Goal: Obtain resource: Download file/media

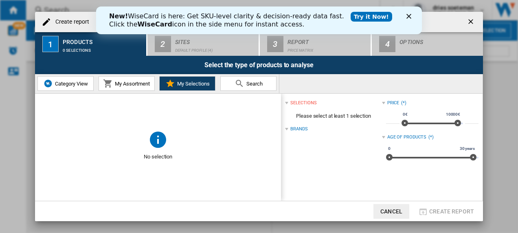
click at [55, 83] on span "Category View" at bounding box center [70, 84] width 35 height 6
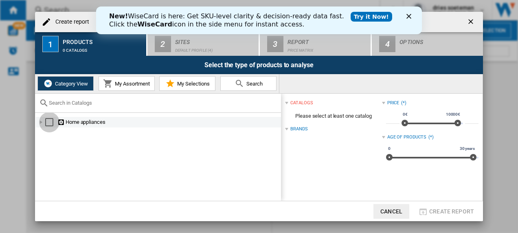
click at [49, 123] on div "Select" at bounding box center [49, 122] width 8 height 8
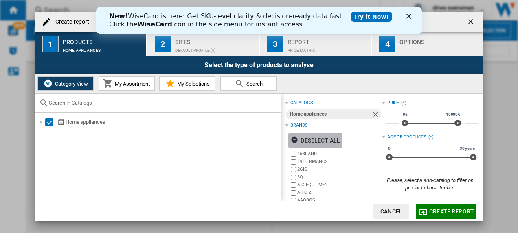
click at [315, 137] on div "Deselect all" at bounding box center [315, 140] width 49 height 15
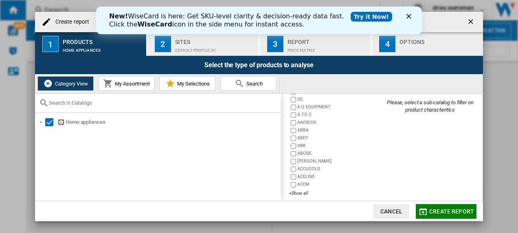
scroll to position [83, 0]
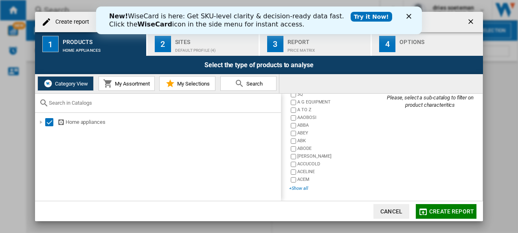
click at [301, 187] on div "+Show all" at bounding box center [335, 188] width 92 height 6
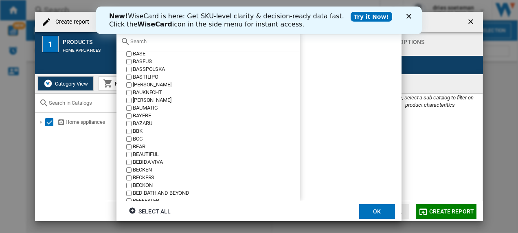
scroll to position [2331, 0]
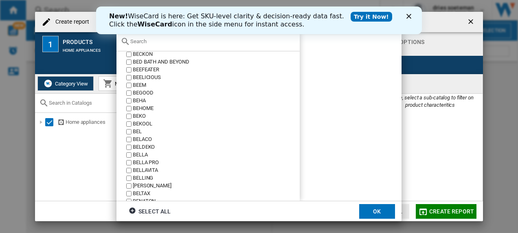
click at [131, 117] on label "BEKO" at bounding box center [212, 116] width 175 height 8
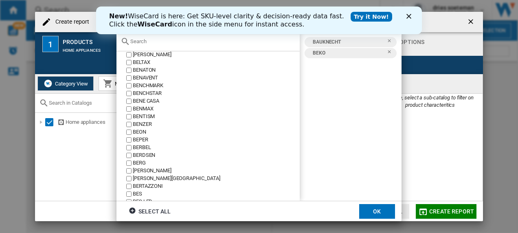
scroll to position [2594, 0]
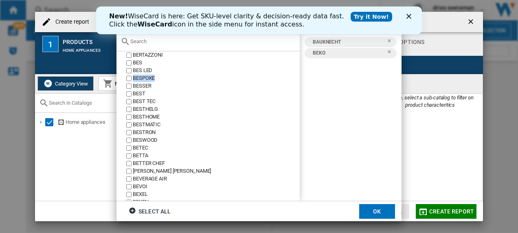
drag, startPoint x: 295, startPoint y: 70, endPoint x: 295, endPoint y: 81, distance: 10.2
click at [295, 81] on div "16BRAND 19 HERMANOS 2GIG 3Q A G EQUIPMENT A TO Z [GEOGRAPHIC_DATA] ABBA ABEY AB…" at bounding box center [208, 126] width 183 height 150
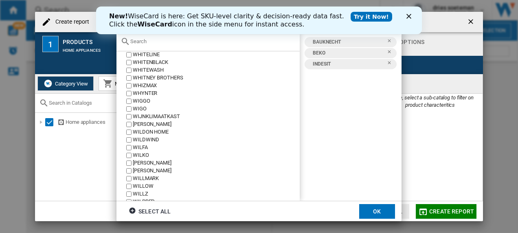
scroll to position [24820, 0]
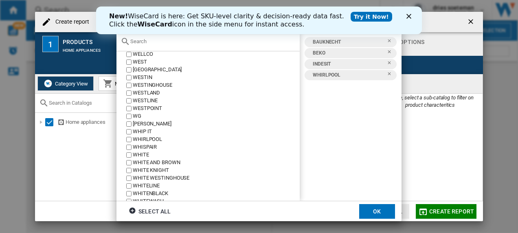
click at [376, 211] on button "OK" at bounding box center [377, 211] width 36 height 15
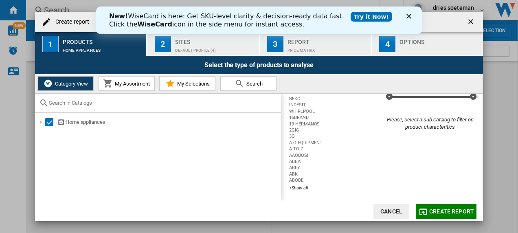
scroll to position [0, 0]
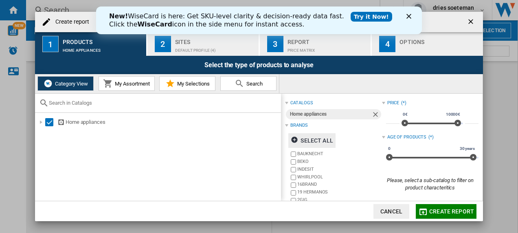
click at [127, 83] on span "My Assortment" at bounding box center [131, 84] width 37 height 6
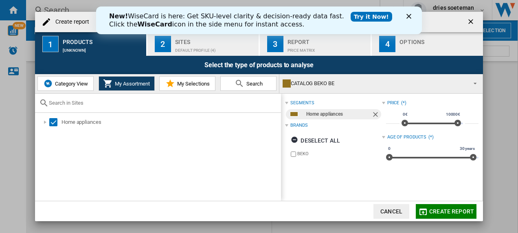
click at [179, 84] on span "My Selections" at bounding box center [192, 84] width 35 height 6
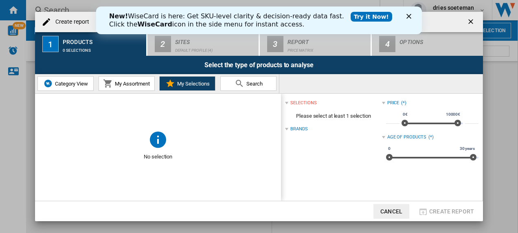
click at [305, 126] on div "Brands" at bounding box center [299, 129] width 17 height 7
click at [305, 127] on div "Brands" at bounding box center [299, 129] width 17 height 7
click at [251, 83] on span "Search" at bounding box center [253, 84] width 18 height 6
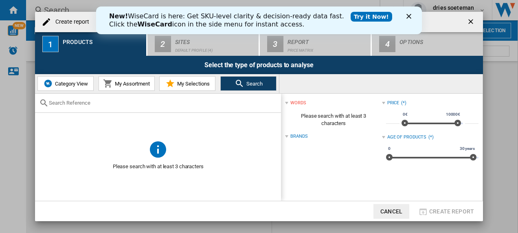
click at [64, 84] on span "Category View" at bounding box center [70, 84] width 35 height 6
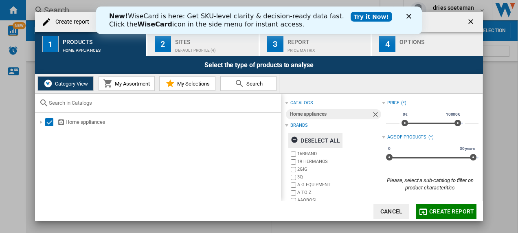
click at [297, 137] on ng-md-icon "button" at bounding box center [296, 141] width 10 height 10
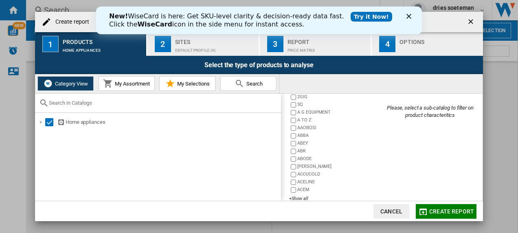
scroll to position [83, 0]
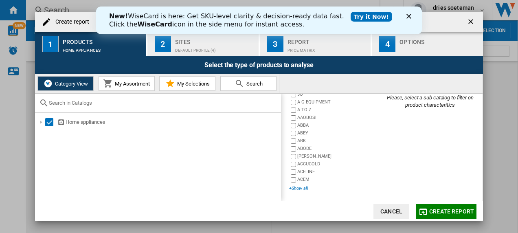
click at [303, 187] on div "+Show all" at bounding box center [335, 188] width 92 height 6
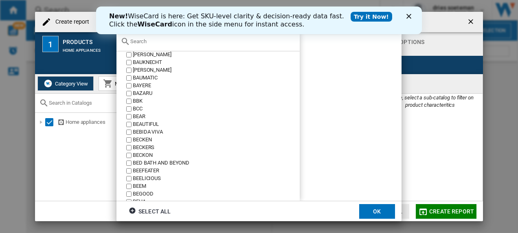
scroll to position [2362, 0]
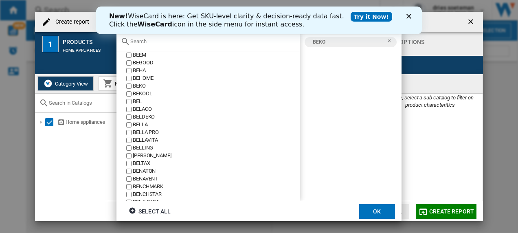
click at [378, 211] on button "OK" at bounding box center [377, 211] width 36 height 15
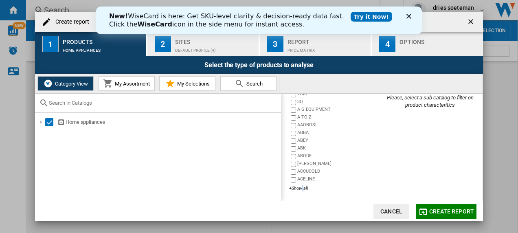
scroll to position [0, 0]
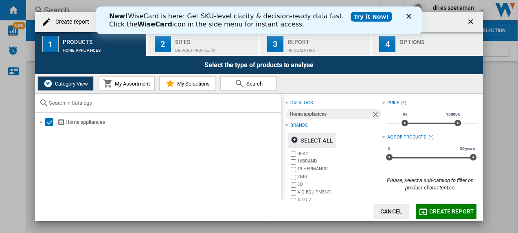
click at [443, 210] on span "Create report" at bounding box center [451, 211] width 45 height 7
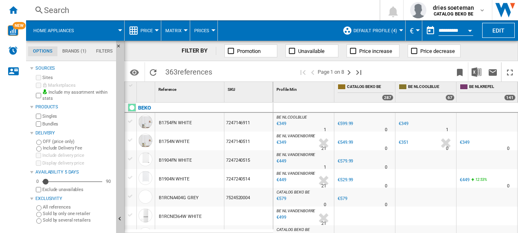
click at [496, 226] on div at bounding box center [487, 234] width 61 height 19
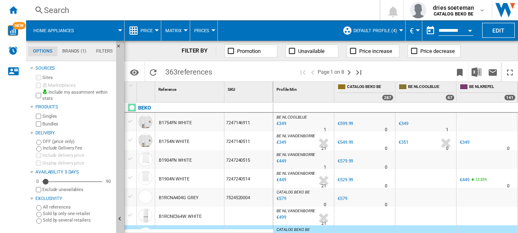
scroll to position [0, 125]
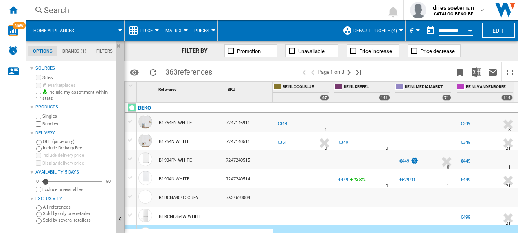
click at [163, 231] on div at bounding box center [199, 231] width 149 height 4
click at [475, 7] on div "dries soeteman CATALOG BEKO BE" at bounding box center [454, 10] width 49 height 13
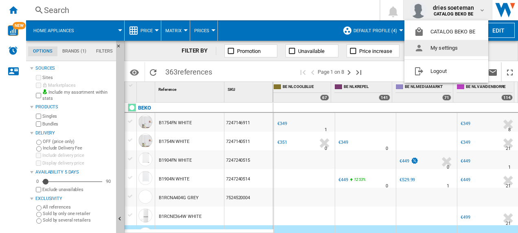
click at [439, 51] on button "My settings" at bounding box center [447, 48] width 84 height 16
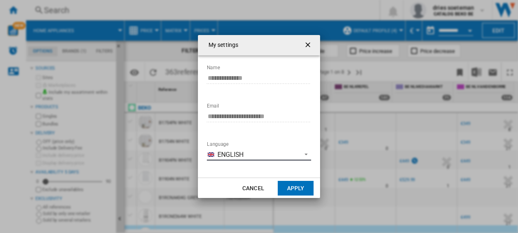
click at [308, 154] on span "Language: \a\9\9\9\9\9\9\9\a\9 \a\9 English\a\9\9\9\9\9\9\9\a\9\9\9" at bounding box center [304, 153] width 10 height 7
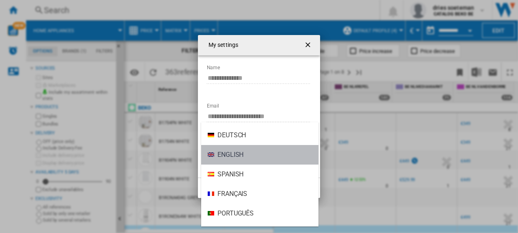
click at [266, 150] on md-option "English" at bounding box center [259, 155] width 117 height 20
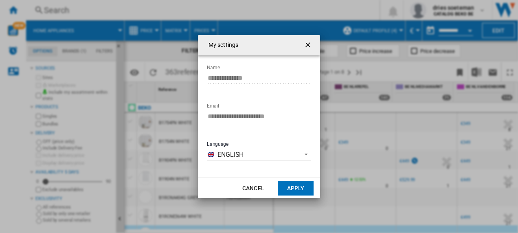
click at [289, 190] on button "Apply" at bounding box center [296, 188] width 36 height 15
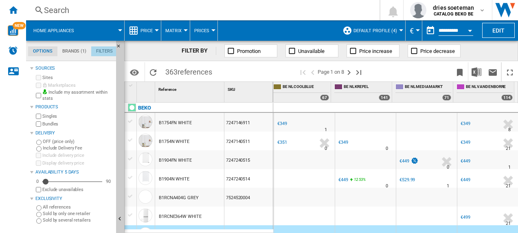
click at [112, 48] on md-tab-item "Filters" at bounding box center [104, 51] width 26 height 10
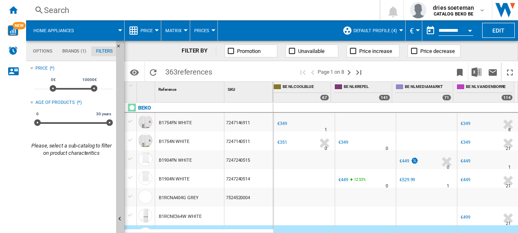
click at [69, 48] on md-tab-item "Brands (1)" at bounding box center [74, 51] width 34 height 10
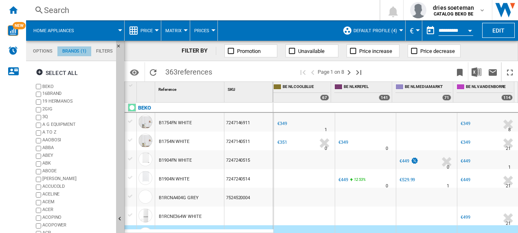
scroll to position [31, 0]
click at [42, 51] on md-tab-item "Options" at bounding box center [42, 51] width 29 height 10
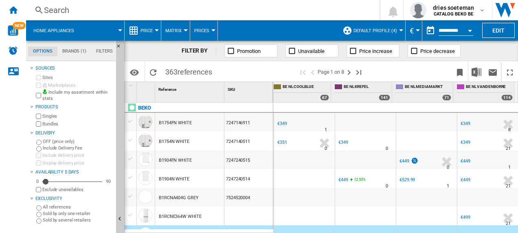
click at [71, 47] on md-tab-item "Brands (1)" at bounding box center [74, 51] width 34 height 10
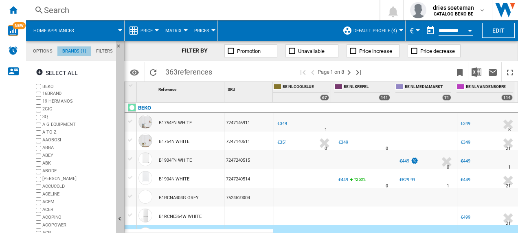
scroll to position [31, 0]
click at [120, 218] on ng-md-icon "Hide" at bounding box center [121, 220] width 10 height 10
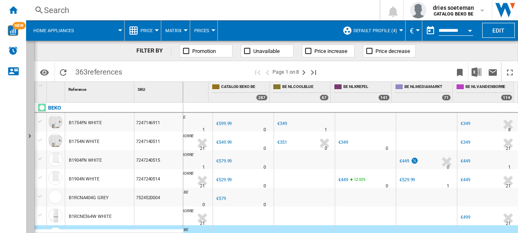
scroll to position [0, 35]
click at [31, 134] on ng-md-icon "Show" at bounding box center [31, 137] width 10 height 10
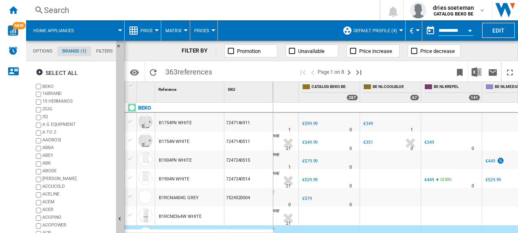
click at [78, 53] on md-tab-item "Brands (1)" at bounding box center [74, 51] width 34 height 10
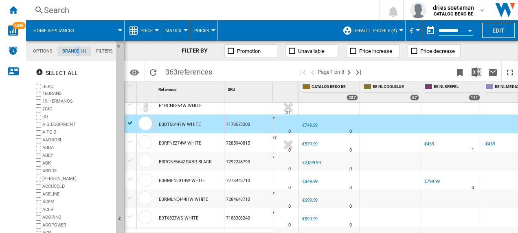
scroll to position [222, 0]
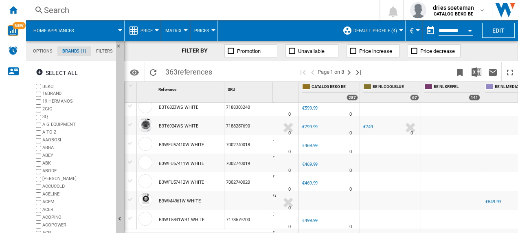
click at [1, 200] on wk-sidenav "NEW" at bounding box center [13, 116] width 26 height 233
click at [2, 200] on wk-sidenav "NEW" at bounding box center [13, 116] width 26 height 233
click at [398, 30] on button "Default profile (4)" at bounding box center [378, 30] width 48 height 20
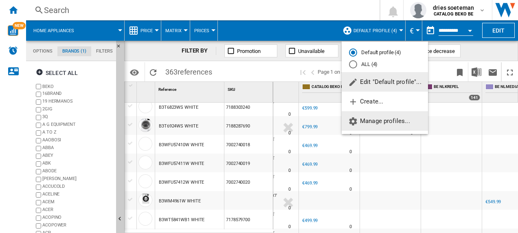
click at [372, 121] on span "Manage profiles..." at bounding box center [379, 120] width 62 height 7
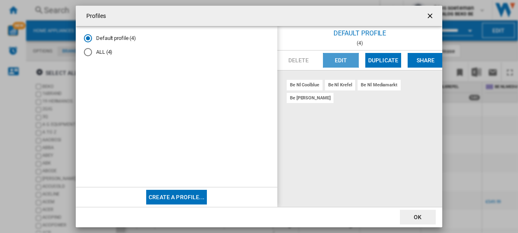
click at [346, 61] on button "Edit" at bounding box center [341, 60] width 36 height 15
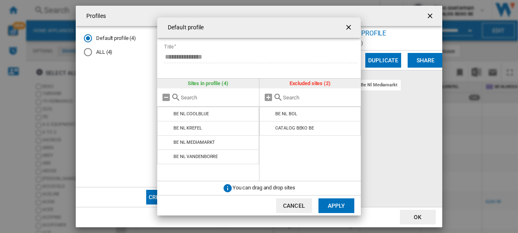
click at [291, 207] on button "Cancel" at bounding box center [294, 205] width 36 height 15
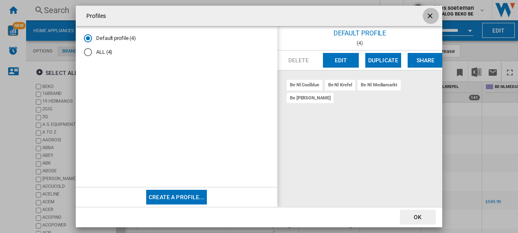
click at [429, 15] on ng-md-icon "getI18NText('BUTTONS.CLOSE_DIALOG')" at bounding box center [431, 17] width 10 height 10
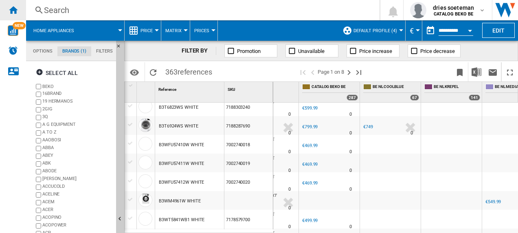
click at [13, 10] on ng-md-icon "Home" at bounding box center [13, 10] width 10 height 10
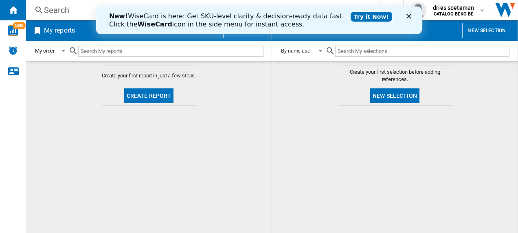
click at [151, 97] on button "Create report" at bounding box center [149, 95] width 50 height 15
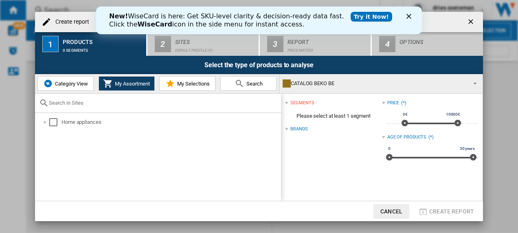
click at [63, 81] on span "Category View" at bounding box center [70, 84] width 35 height 6
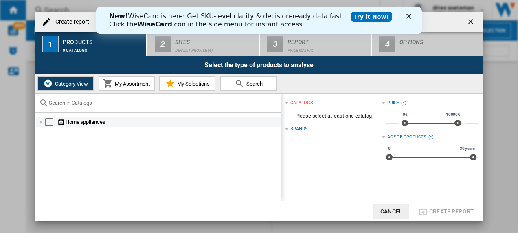
click at [48, 122] on div "Select" at bounding box center [49, 122] width 8 height 8
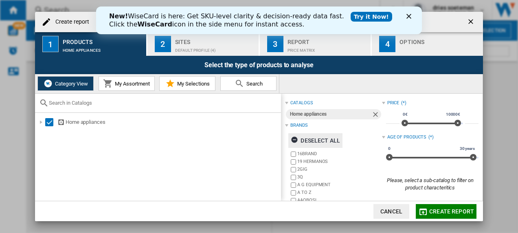
click at [310, 142] on div "Deselect all" at bounding box center [315, 140] width 49 height 15
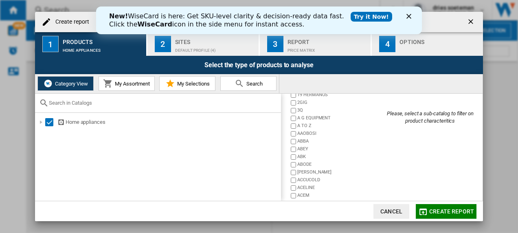
scroll to position [83, 0]
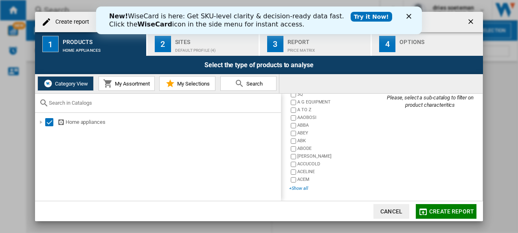
click at [293, 189] on div "+Show all" at bounding box center [335, 188] width 92 height 6
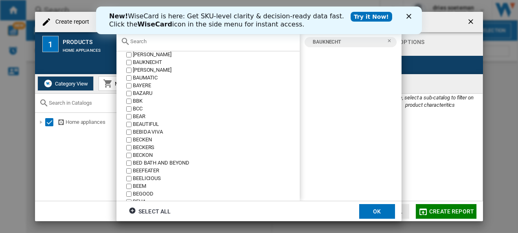
scroll to position [2362, 0]
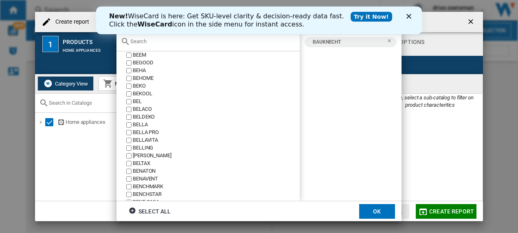
click at [132, 85] on label "BEKO" at bounding box center [212, 86] width 175 height 8
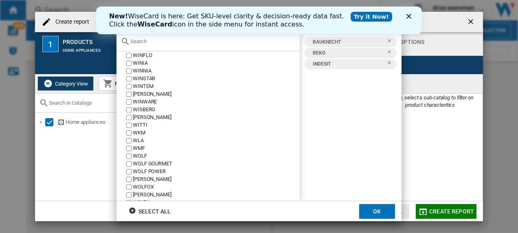
scroll to position [25082, 0]
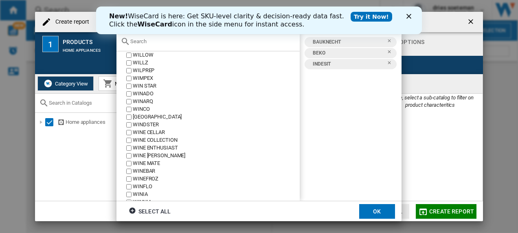
click at [295, 71] on div "WILPREP" at bounding box center [216, 71] width 167 height 8
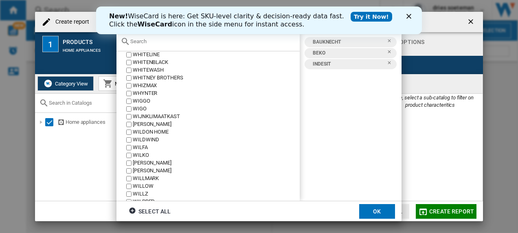
scroll to position [24820, 0]
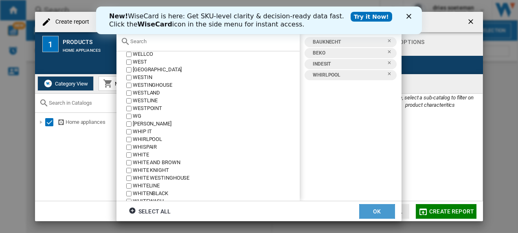
click at [382, 212] on button "OK" at bounding box center [377, 211] width 36 height 15
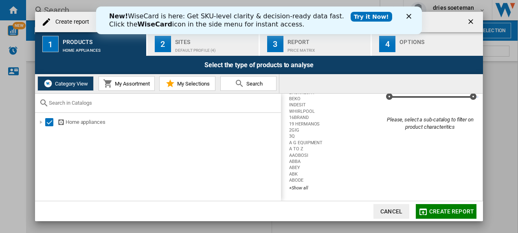
scroll to position [0, 0]
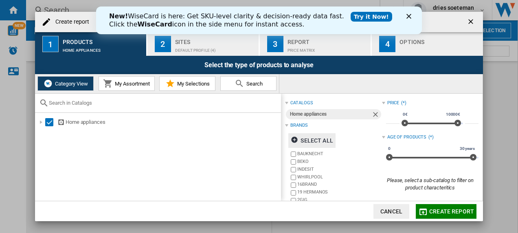
click at [450, 211] on span "Create report" at bounding box center [451, 211] width 45 height 7
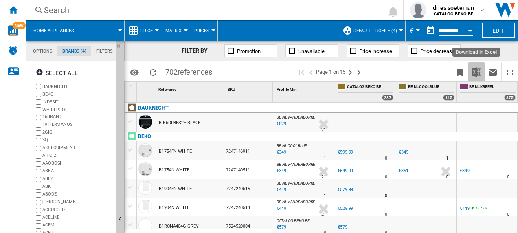
click at [474, 72] on img "Download in Excel" at bounding box center [477, 72] width 10 height 10
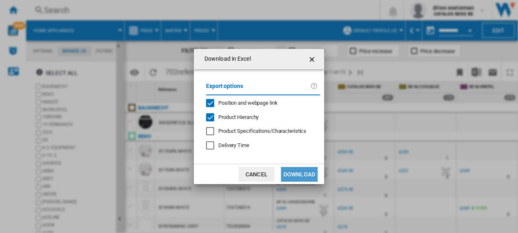
click at [307, 175] on button "Download" at bounding box center [299, 174] width 37 height 15
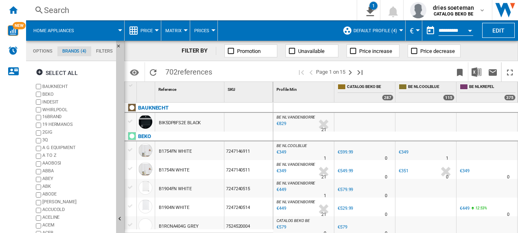
click at [147, 31] on span "Price" at bounding box center [147, 30] width 12 height 5
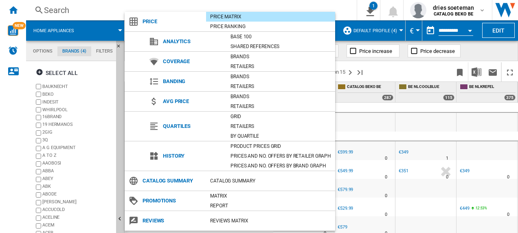
click at [388, 132] on md-backdrop at bounding box center [259, 116] width 518 height 233
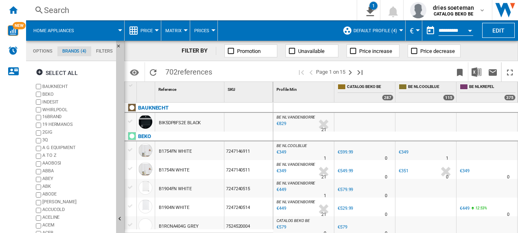
click at [181, 34] on button "Matrix" at bounding box center [175, 30] width 20 height 20
click at [211, 31] on md-backdrop at bounding box center [259, 116] width 518 height 233
click at [211, 31] on div at bounding box center [213, 30] width 4 height 2
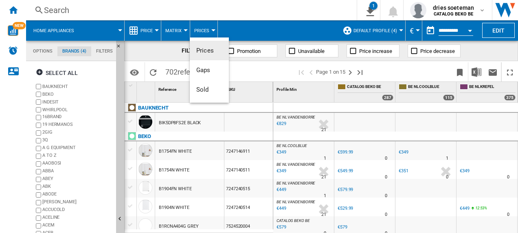
click at [482, 153] on md-backdrop at bounding box center [259, 116] width 518 height 233
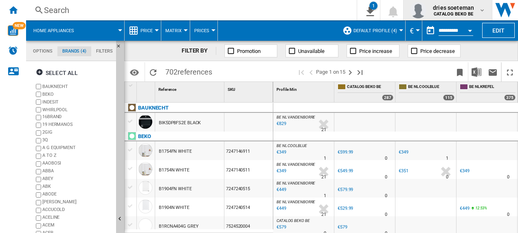
click at [489, 11] on button "dries soeteman CATALOG BEKO BE" at bounding box center [448, 10] width 88 height 20
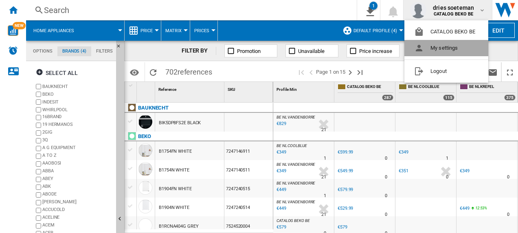
click at [434, 46] on button "My settings" at bounding box center [447, 48] width 84 height 16
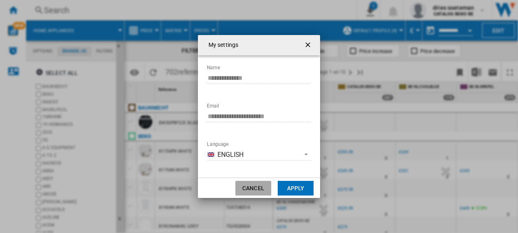
click at [255, 188] on button "Cancel" at bounding box center [253, 188] width 36 height 15
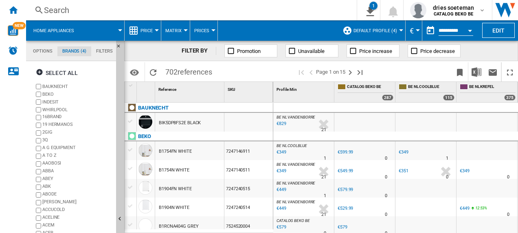
click at [251, 154] on div "7247146911" at bounding box center [248, 150] width 48 height 19
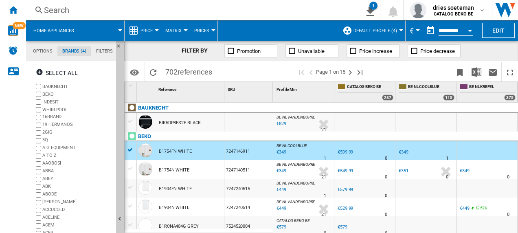
click at [237, 168] on div "7247140511" at bounding box center [248, 169] width 48 height 19
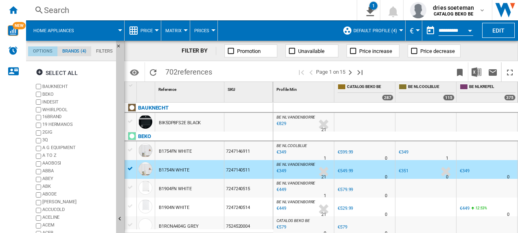
click at [45, 52] on md-tab-item "Options" at bounding box center [42, 51] width 29 height 10
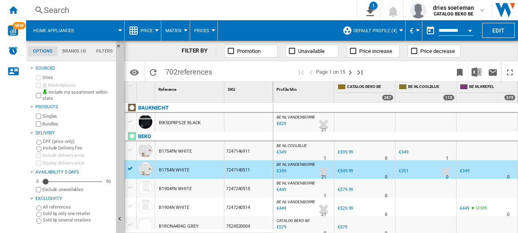
click at [73, 26] on button "Home appliances" at bounding box center [57, 30] width 49 height 20
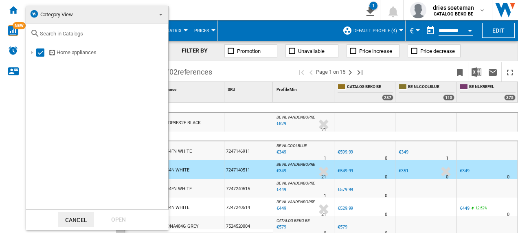
click at [77, 216] on button "Cancel" at bounding box center [76, 219] width 36 height 15
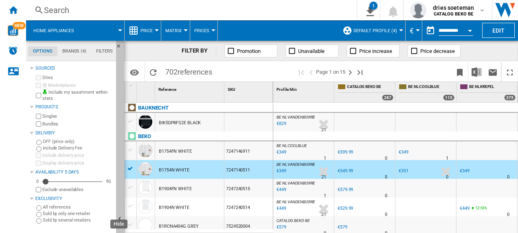
click at [119, 86] on button "Hide" at bounding box center [120, 219] width 8 height 357
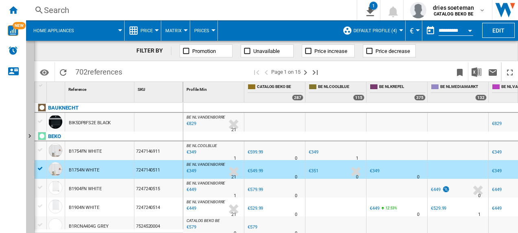
click at [467, 28] on button "Open calendar" at bounding box center [470, 29] width 15 height 15
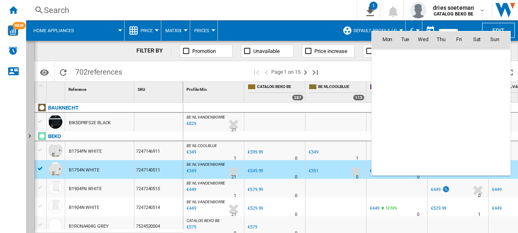
scroll to position [3887, 0]
click at [403, 92] on span "7" at bounding box center [405, 92] width 17 height 17
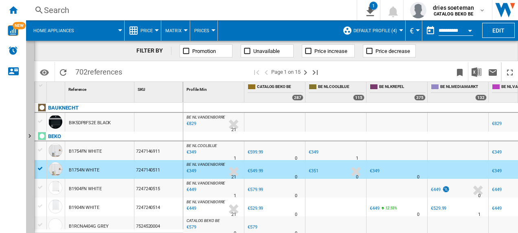
click at [399, 30] on div at bounding box center [401, 30] width 4 height 2
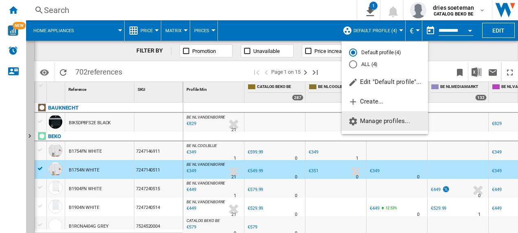
click at [379, 118] on span "Manage profiles..." at bounding box center [379, 120] width 62 height 7
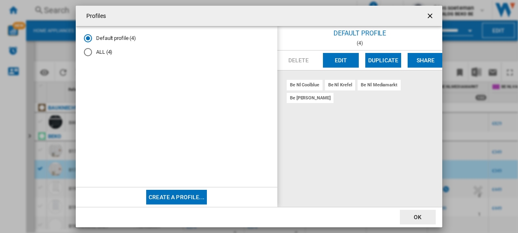
click at [341, 59] on button "Edit" at bounding box center [341, 60] width 36 height 15
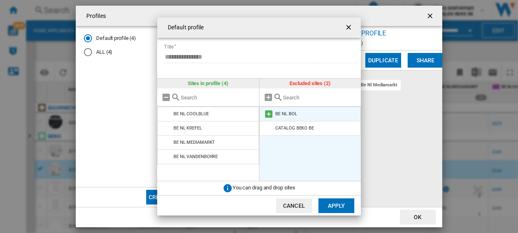
click at [304, 113] on li "BE NL BOL" at bounding box center [311, 114] width 102 height 15
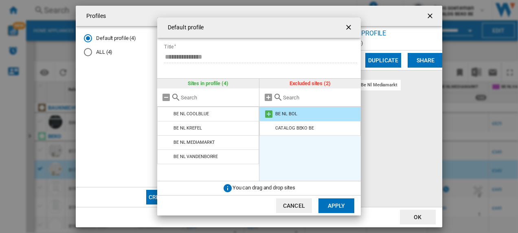
click at [265, 113] on md-icon "Default profile ..." at bounding box center [269, 114] width 10 height 10
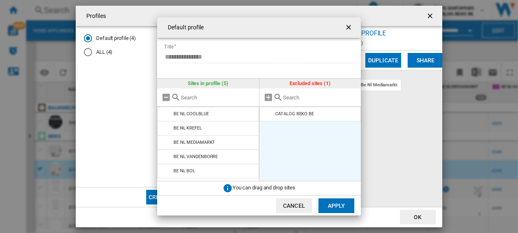
click at [335, 205] on button "Apply" at bounding box center [337, 205] width 36 height 15
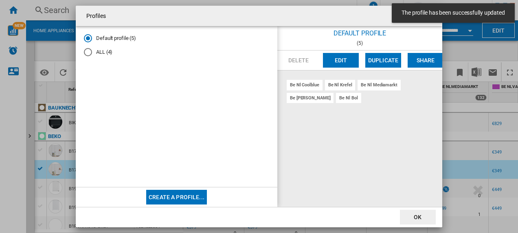
click at [421, 215] on button "OK" at bounding box center [418, 217] width 36 height 15
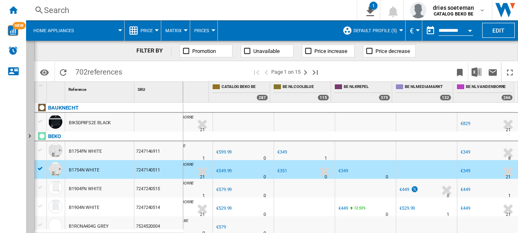
scroll to position [0, 0]
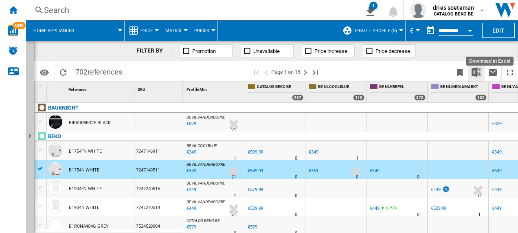
click at [476, 70] on img "Download in Excel" at bounding box center [477, 72] width 10 height 10
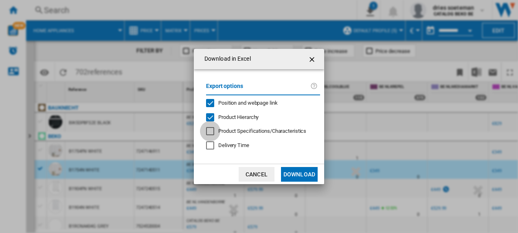
click at [211, 132] on div "Download in ..." at bounding box center [210, 131] width 8 height 8
click at [300, 176] on button "Download" at bounding box center [299, 174] width 37 height 15
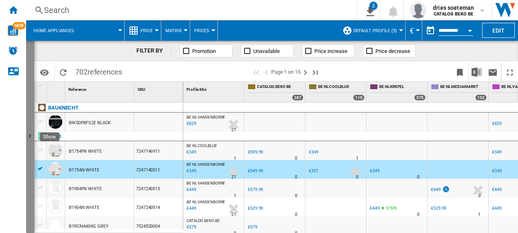
click at [33, 135] on ng-md-icon "Show" at bounding box center [31, 137] width 10 height 10
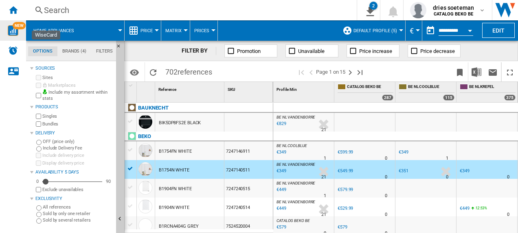
click at [13, 31] on img "WiseCard" at bounding box center [13, 30] width 11 height 11
click at [13, 5] on ng-md-icon "Home" at bounding box center [13, 10] width 10 height 10
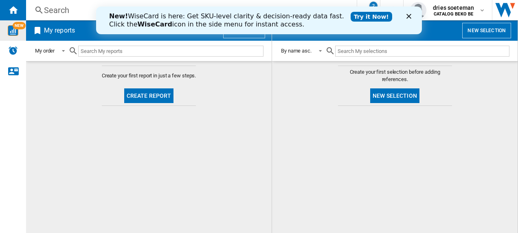
click at [132, 48] on input "text" at bounding box center [170, 51] width 185 height 11
click at [391, 97] on button "New selection" at bounding box center [394, 95] width 49 height 15
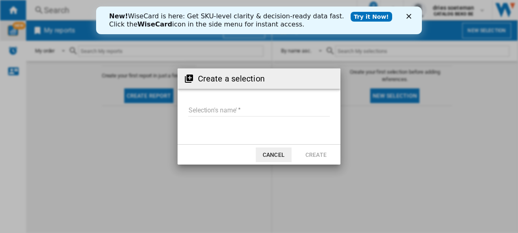
click at [272, 155] on button "Cancel" at bounding box center [274, 154] width 36 height 15
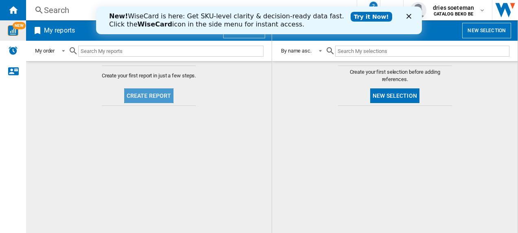
click at [152, 97] on button "Create report" at bounding box center [149, 95] width 50 height 15
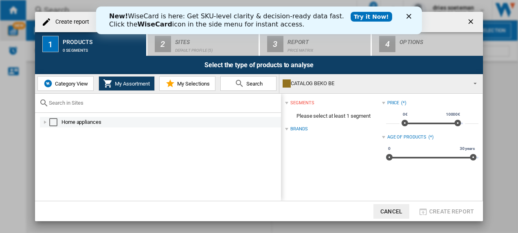
click at [55, 121] on div "Select" at bounding box center [53, 122] width 8 height 8
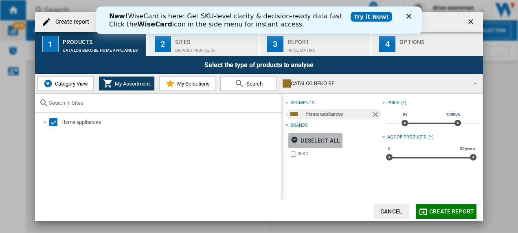
click at [296, 141] on ng-md-icon "Create report ..." at bounding box center [296, 141] width 10 height 10
click at [74, 86] on span "Category View" at bounding box center [70, 84] width 35 height 6
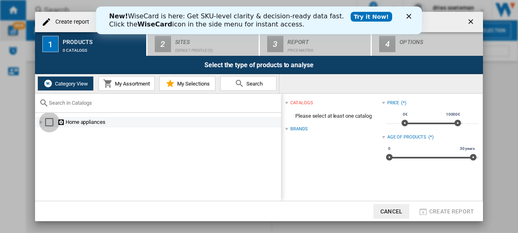
click at [50, 120] on div "Select" at bounding box center [49, 122] width 8 height 8
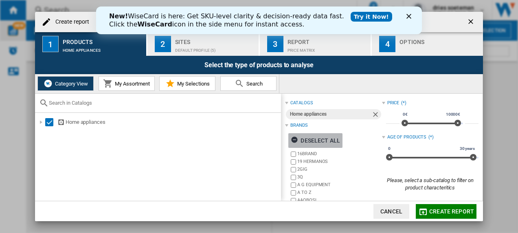
click at [294, 140] on ng-md-icon "Create report ..." at bounding box center [296, 141] width 10 height 10
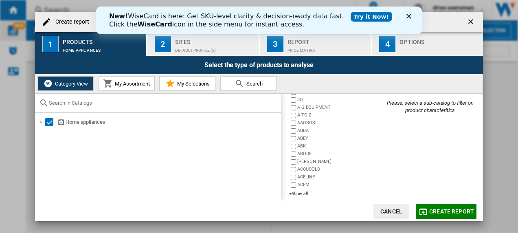
scroll to position [83, 0]
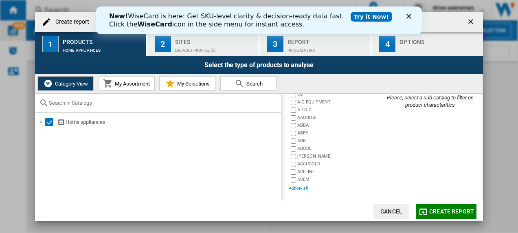
click at [297, 187] on div "+Show all" at bounding box center [335, 188] width 92 height 6
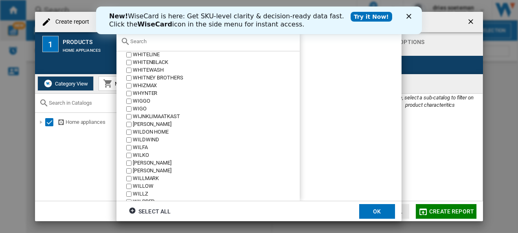
scroll to position [24820, 0]
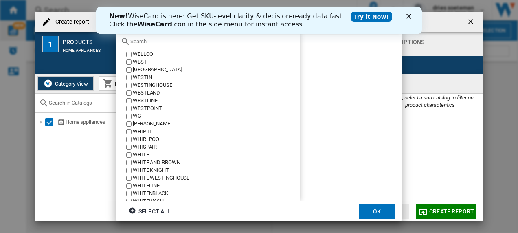
click at [142, 140] on div "WHIRLPOOL" at bounding box center [216, 140] width 167 height 8
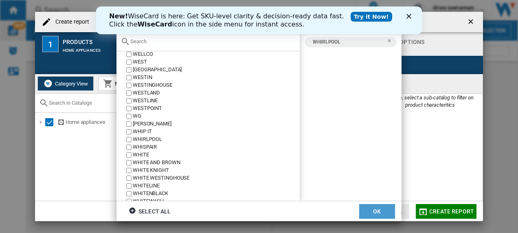
drag, startPoint x: 381, startPoint y: 211, endPoint x: 381, endPoint y: 166, distance: 44.4
click at [381, 210] on button "OK" at bounding box center [377, 211] width 36 height 15
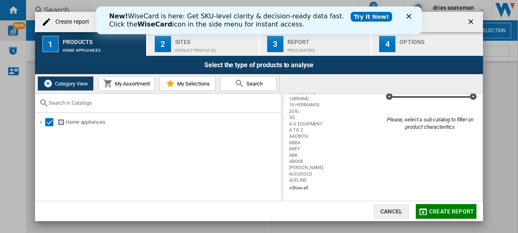
scroll to position [0, 0]
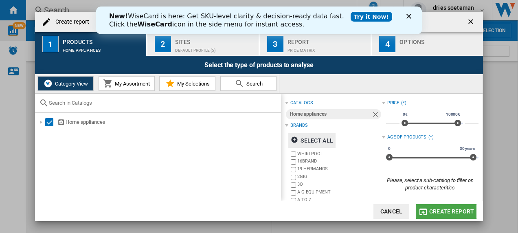
click at [444, 209] on span "Create report" at bounding box center [451, 211] width 45 height 7
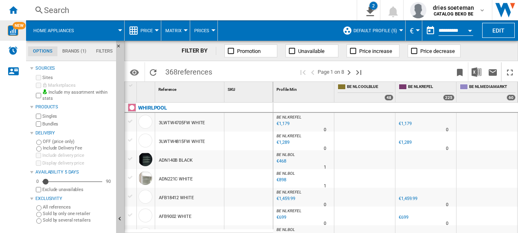
click at [502, 95] on span at bounding box center [483, 97] width 47 height 7
click at [233, 51] on ng-md-icon at bounding box center [231, 51] width 8 height 8
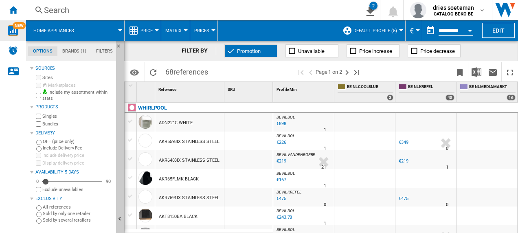
click at [233, 51] on ng-md-icon at bounding box center [231, 51] width 8 height 8
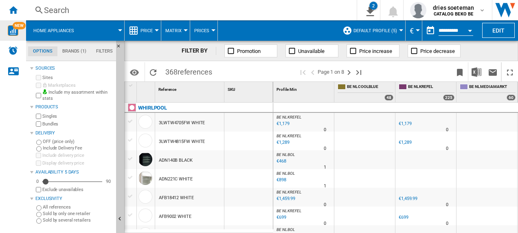
click at [74, 52] on md-tab-item "Brands (1)" at bounding box center [74, 51] width 34 height 10
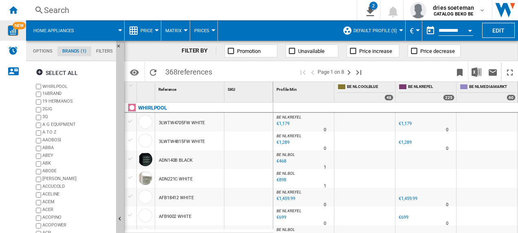
scroll to position [31, 0]
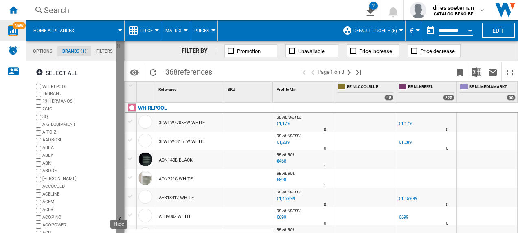
click at [121, 172] on button "Hide" at bounding box center [120, 219] width 8 height 357
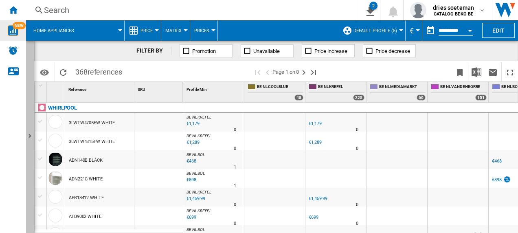
click at [31, 136] on ng-md-icon "Show" at bounding box center [31, 137] width 10 height 10
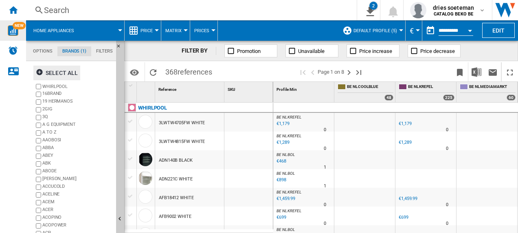
click at [60, 70] on div "Select all" at bounding box center [57, 73] width 42 height 15
click at [60, 70] on div "Deselect all" at bounding box center [60, 73] width 49 height 15
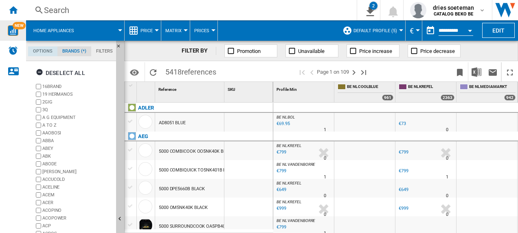
click at [38, 51] on md-tab-item "Options" at bounding box center [42, 51] width 29 height 10
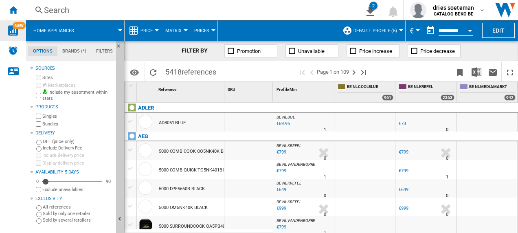
click at [79, 51] on md-tab-item "Brands (*)" at bounding box center [74, 51] width 34 height 10
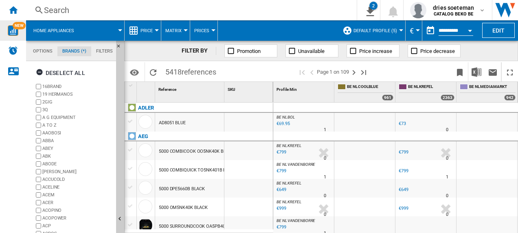
scroll to position [31, 0]
click at [42, 73] on ng-md-icon "button" at bounding box center [41, 73] width 10 height 10
click at [19, 190] on wk-sidenav "NEW" at bounding box center [13, 116] width 26 height 233
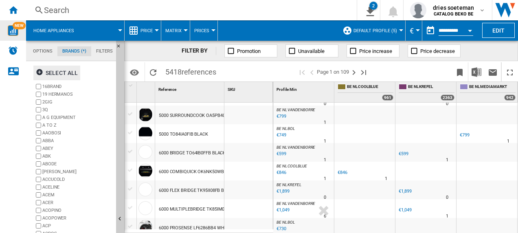
click at [110, 227] on md-tab-content "Select all 16BRAND 19 HERMANOS 2GIG 3Q A G EQUIPMENT A TO Z [GEOGRAPHIC_DATA] A…" at bounding box center [75, 147] width 98 height 172
click at [110, 225] on md-tab-content "Select all 16BRAND 19 HERMANOS 2GIG 3Q A G EQUIPMENT A TO Z [GEOGRAPHIC_DATA] A…" at bounding box center [75, 147] width 98 height 172
click at [113, 210] on md-tab-content "Select all 16BRAND 19 HERMANOS 2GIG 3Q A G EQUIPMENT A TO Z [GEOGRAPHIC_DATA] A…" at bounding box center [75, 147] width 98 height 172
click at [2, 204] on wk-sidenav "NEW" at bounding box center [13, 116] width 26 height 233
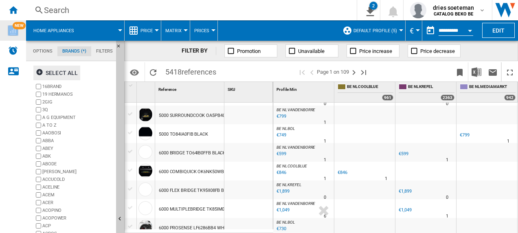
click at [44, 33] on span "Home appliances" at bounding box center [53, 30] width 41 height 5
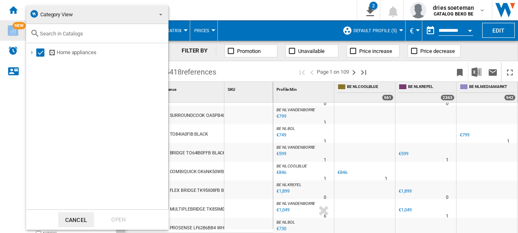
click at [81, 220] on button "Cancel" at bounding box center [76, 219] width 36 height 15
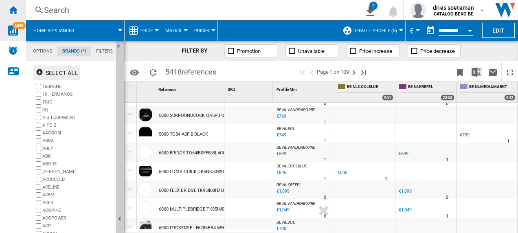
click at [15, 7] on ng-md-icon "Home" at bounding box center [13, 10] width 10 height 10
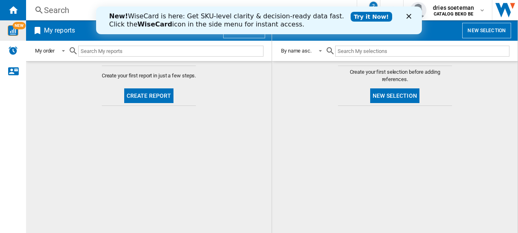
click at [134, 92] on button "Create report" at bounding box center [149, 95] width 50 height 15
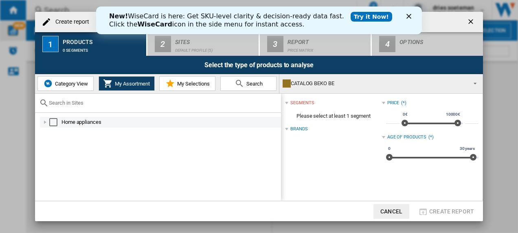
click at [52, 120] on div "Select" at bounding box center [53, 122] width 8 height 8
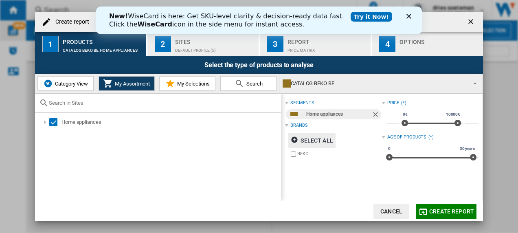
click at [312, 134] on div "Select all" at bounding box center [312, 140] width 42 height 15
click at [310, 136] on div "Deselect all" at bounding box center [315, 140] width 49 height 15
click at [75, 82] on span "Category View" at bounding box center [70, 84] width 35 height 6
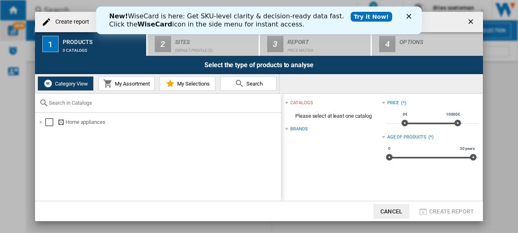
click at [294, 132] on div "Brands" at bounding box center [299, 129] width 17 height 7
click at [294, 130] on div "Brands" at bounding box center [299, 129] width 17 height 7
click at [48, 120] on div "Select" at bounding box center [49, 122] width 8 height 8
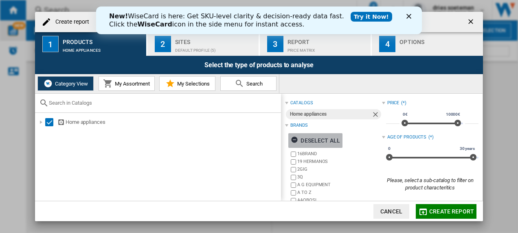
click at [318, 139] on div "Deselect all" at bounding box center [315, 140] width 49 height 15
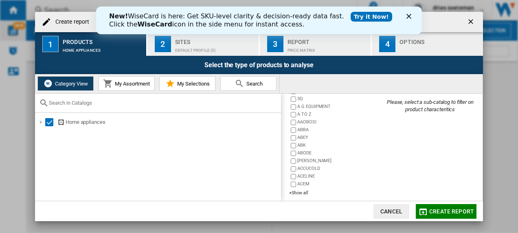
scroll to position [83, 0]
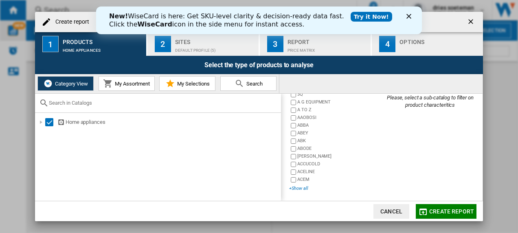
click at [293, 187] on div "+Show all" at bounding box center [335, 188] width 92 height 6
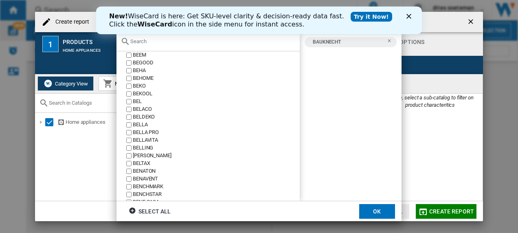
scroll to position [2493, 0]
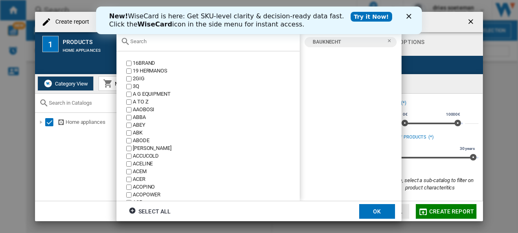
scroll to position [2493, 0]
